Goal: Find specific page/section: Find specific page/section

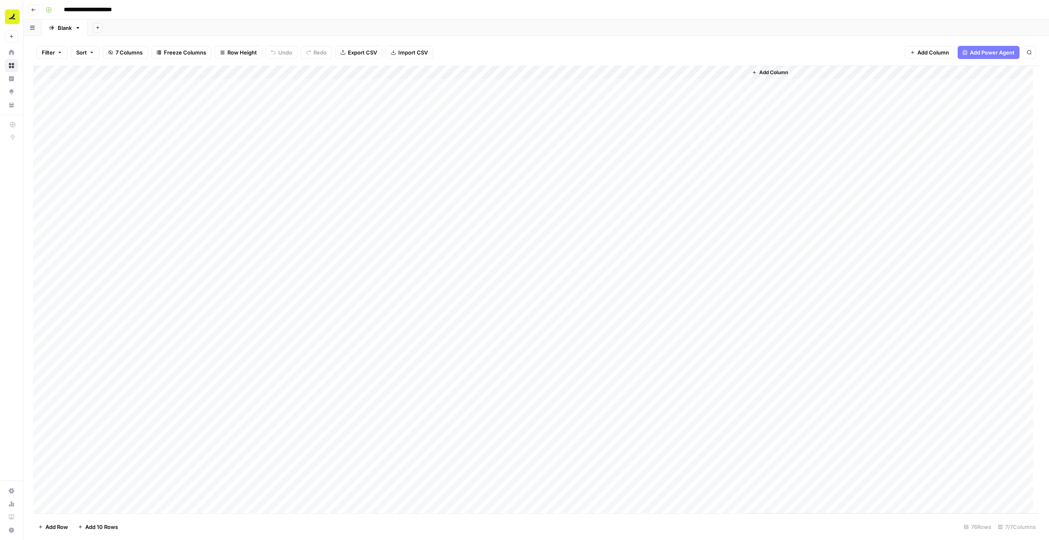
click at [33, 11] on icon "button" at bounding box center [33, 9] width 5 height 5
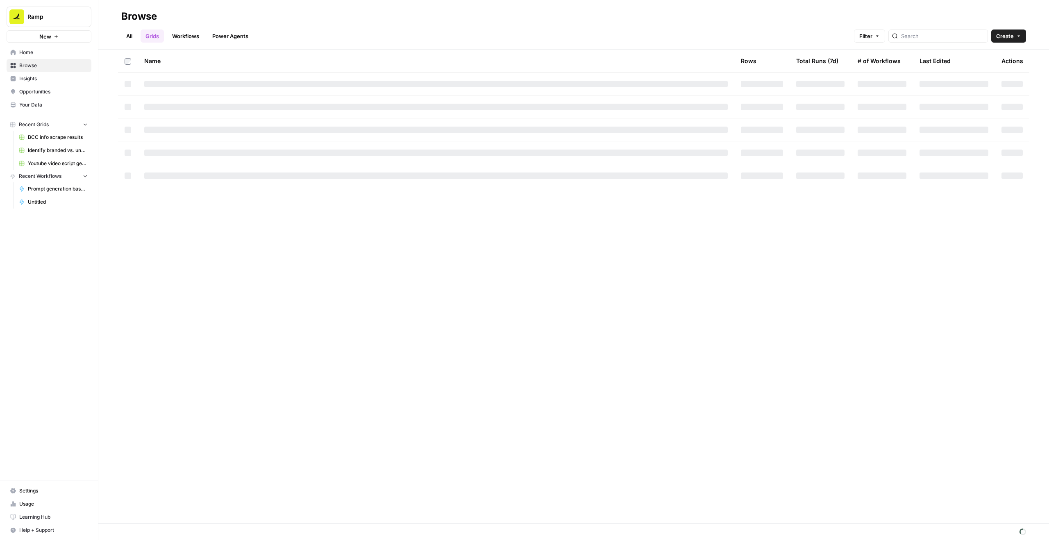
click at [52, 50] on span "Home" at bounding box center [53, 52] width 68 height 7
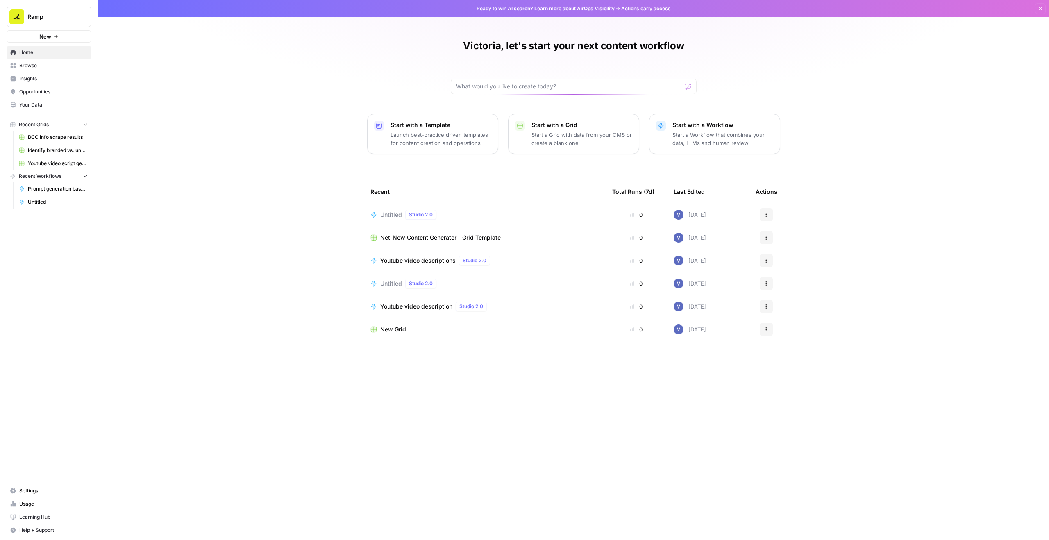
click at [50, 33] on span "New" at bounding box center [45, 36] width 12 height 8
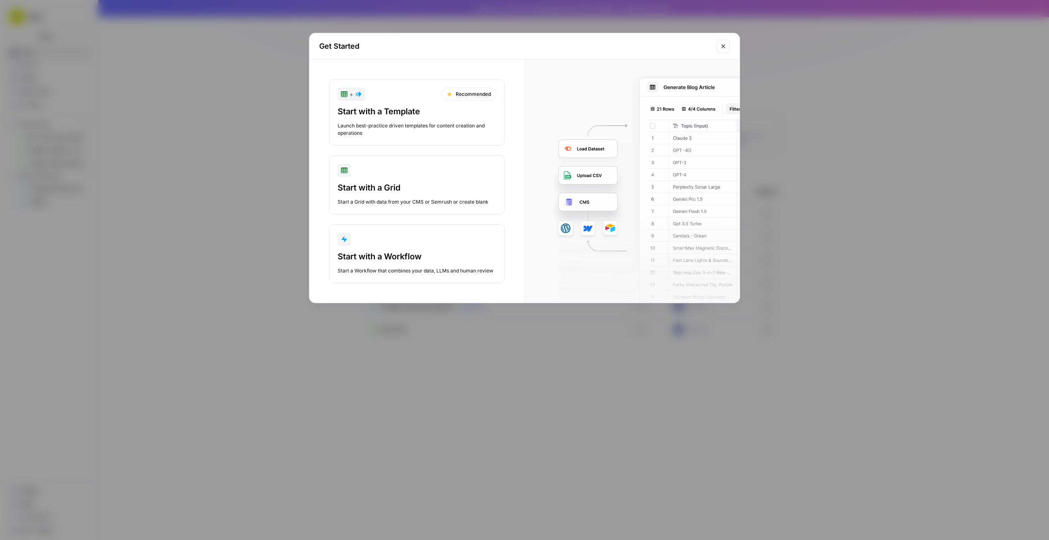
click at [414, 180] on button "Start with a Grid Start a Grid with data from your CMS or Semrush or create bla…" at bounding box center [417, 184] width 176 height 59
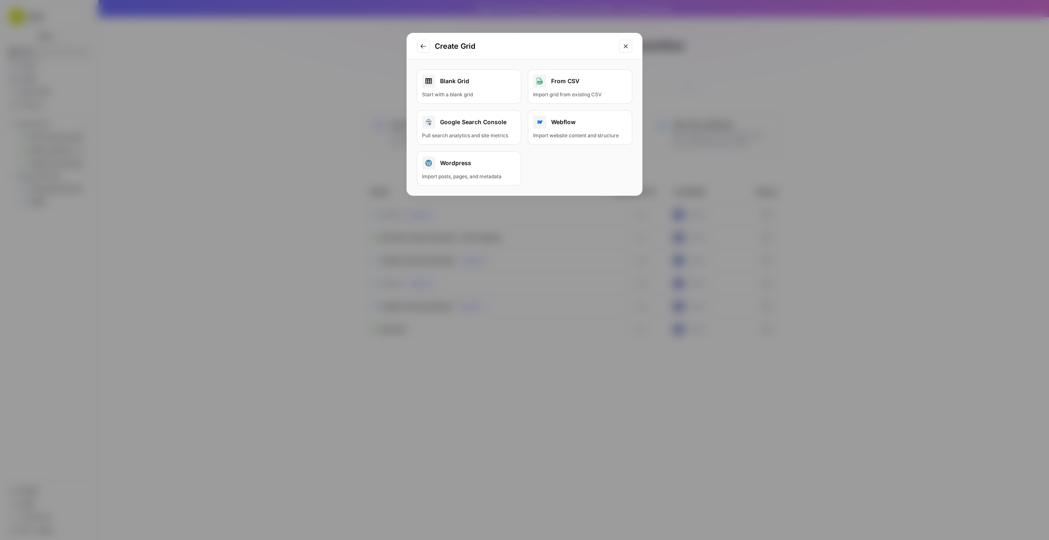
click at [462, 88] on link "Blank Grid Start with a blank grid" at bounding box center [469, 86] width 104 height 34
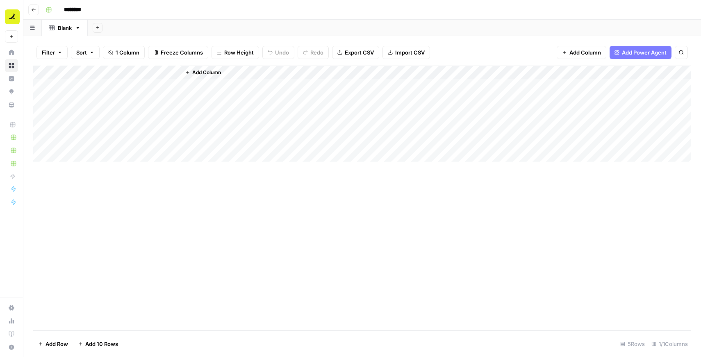
click at [34, 11] on icon "button" at bounding box center [33, 9] width 5 height 5
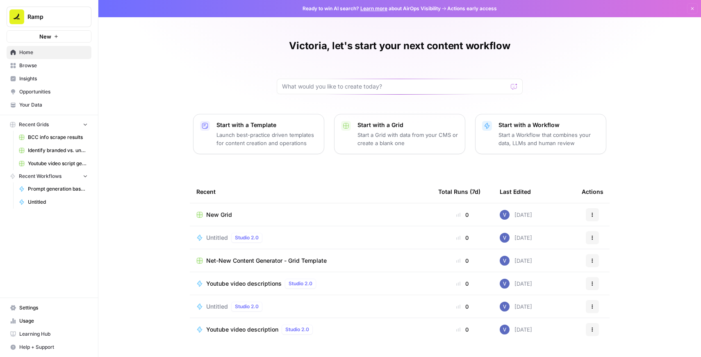
click at [44, 62] on span "Browse" at bounding box center [53, 65] width 68 height 7
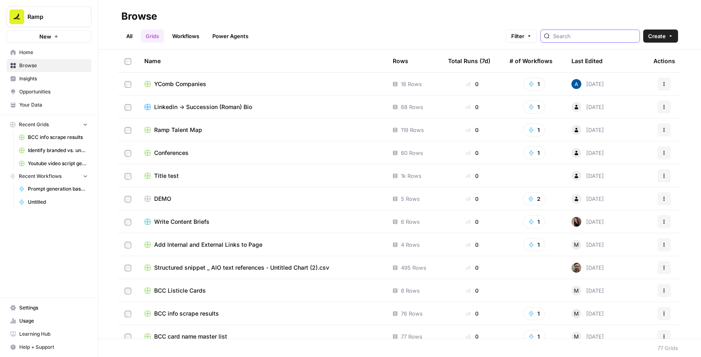
click at [609, 38] on input "search" at bounding box center [594, 36] width 83 height 8
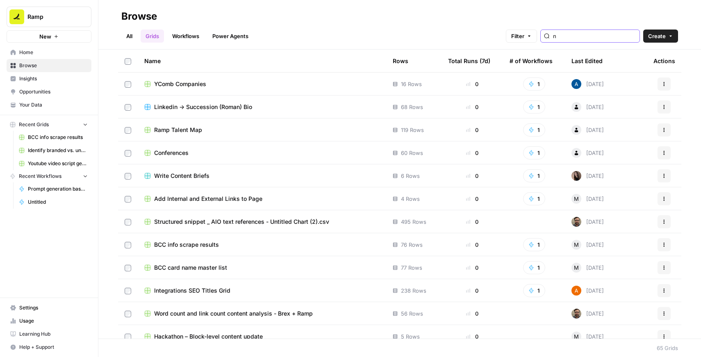
type input "n"
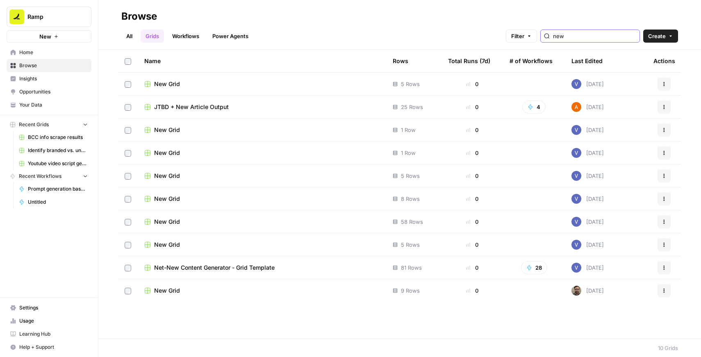
type input "new"
click at [280, 111] on td "JTBD + New Article Output" at bounding box center [262, 106] width 248 height 23
click at [249, 103] on div "JTBD + New Article Output" at bounding box center [261, 107] width 235 height 8
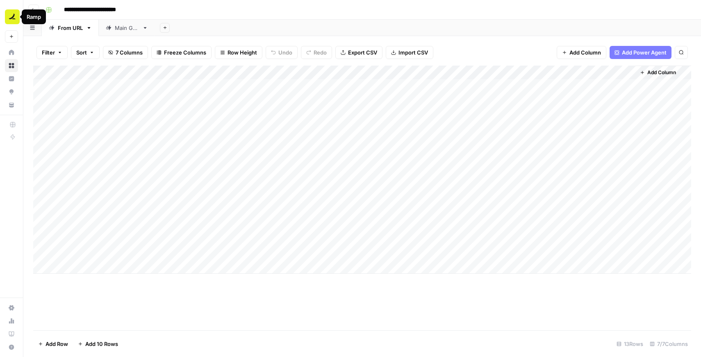
click at [34, 7] on button "Go back" at bounding box center [33, 10] width 11 height 11
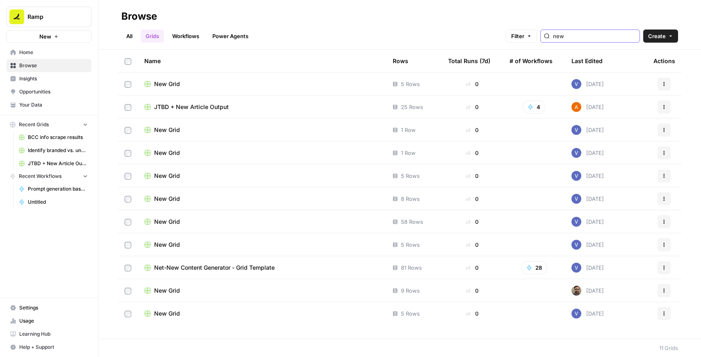
click at [594, 39] on input "new" at bounding box center [594, 36] width 83 height 8
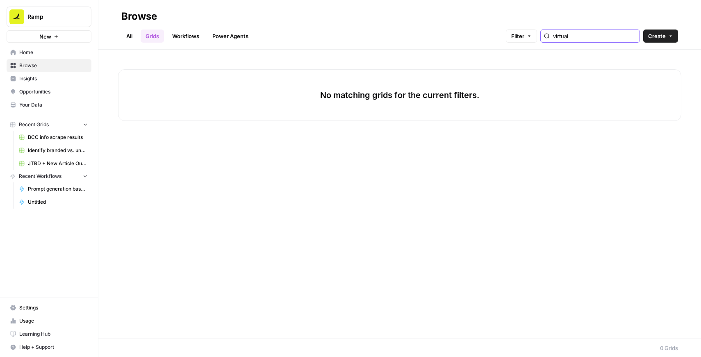
click at [593, 34] on input "virtual" at bounding box center [594, 36] width 83 height 8
click at [592, 34] on input "virtual" at bounding box center [594, 36] width 83 height 8
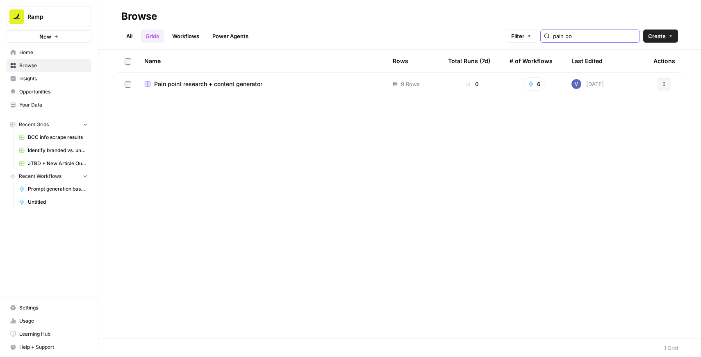
type input "pain poi"
click at [191, 80] on span "Pain point research + content generator" at bounding box center [208, 84] width 108 height 8
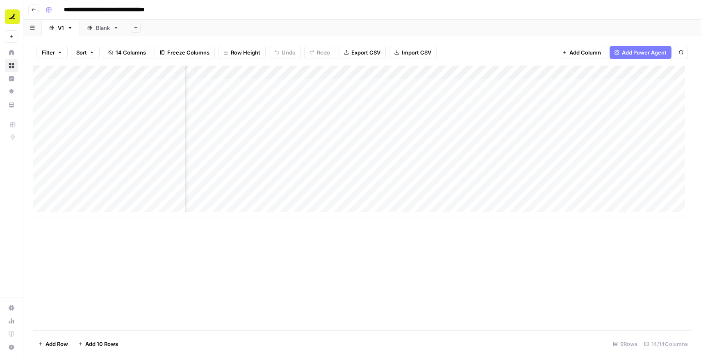
scroll to position [0, 588]
